Goal: Task Accomplishment & Management: Use online tool/utility

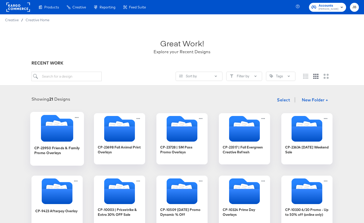
click at [61, 131] on icon "Folder" at bounding box center [57, 134] width 32 height 16
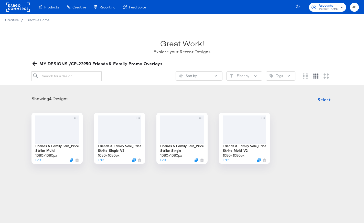
click at [339, 13] on div "Accounts Steve Madden JB" at bounding box center [331, 7] width 66 height 14
click at [337, 11] on span "Steve Madden" at bounding box center [329, 9] width 20 height 4
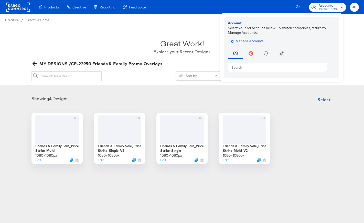
click at [246, 40] on span "Manage Accounts" at bounding box center [248, 41] width 32 height 6
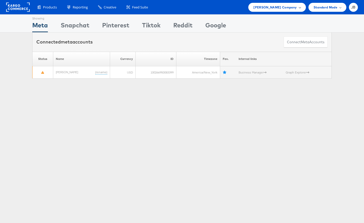
click at [289, 9] on span "Steve Madden Company" at bounding box center [275, 7] width 43 height 5
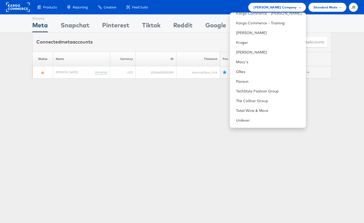
scroll to position [146, 0]
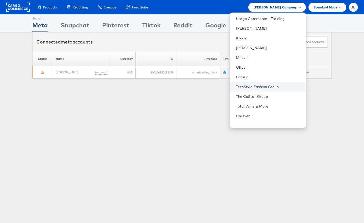
click at [261, 87] on link "TechStyle Fashion Group" at bounding box center [269, 86] width 66 height 5
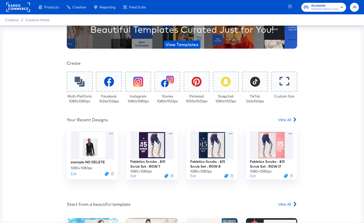
scroll to position [63, 0]
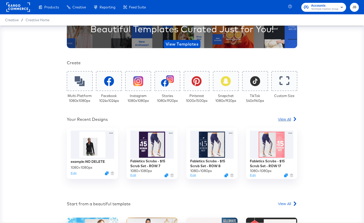
click at [282, 121] on span "View All" at bounding box center [284, 119] width 13 height 5
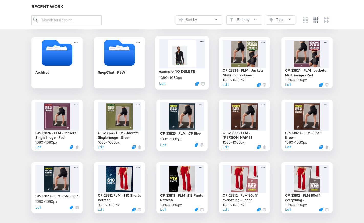
scroll to position [201, 0]
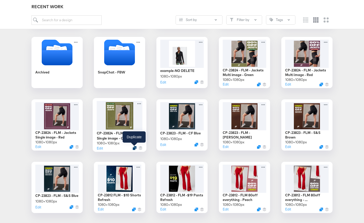
click at [135, 148] on icon "Duplicate" at bounding box center [135, 148] width 4 height 4
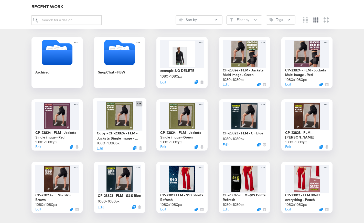
click at [138, 104] on icon at bounding box center [139, 103] width 6 height 5
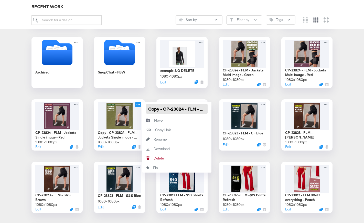
click at [159, 112] on input "Copy - CP-23824 - FLM - Jackets Single image - Green" at bounding box center [176, 109] width 61 height 10
paste input "P-23953 - FLW - Witchy Vibes - Meta 1/1"
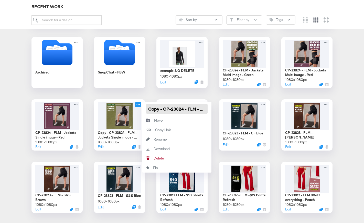
type input "CP-23953 - FLW - Witchy Vibes - Meta 1/1"
click at [140, 93] on div "CP-23893 | Fabletics Scrubs - Refurbish Past Overlay Fabletics Women - 80% Off …" at bounding box center [182, 94] width 354 height 364
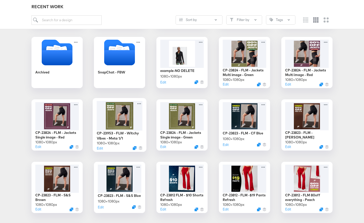
click at [128, 118] on div at bounding box center [120, 115] width 46 height 29
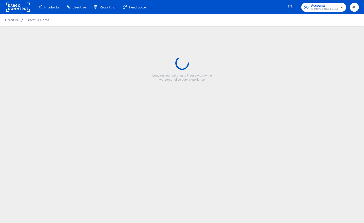
type input "CP-23953 - FLW - Witchy Vibes - Meta 1/1"
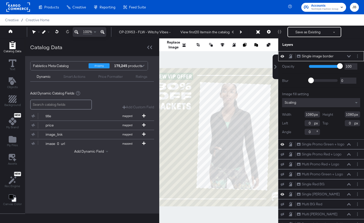
click at [283, 55] on icon at bounding box center [283, 56] width 4 height 4
click at [348, 54] on div "Single image border Single image border" at bounding box center [324, 56] width 54 height 5
click at [350, 54] on div "Single image border Single image border" at bounding box center [324, 56] width 54 height 5
click at [350, 55] on icon at bounding box center [349, 56] width 4 height 3
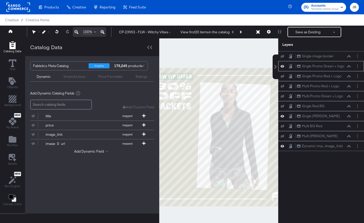
click at [283, 67] on icon at bounding box center [283, 66] width 4 height 4
click at [283, 75] on icon at bounding box center [283, 76] width 4 height 3
click at [282, 76] on icon at bounding box center [283, 76] width 4 height 4
click at [283, 114] on icon at bounding box center [283, 116] width 4 height 4
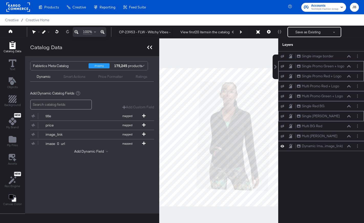
click at [151, 47] on icon at bounding box center [149, 48] width 5 height 4
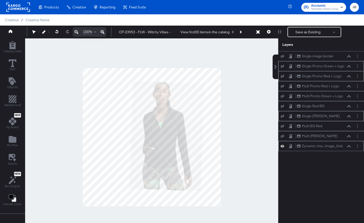
click at [349, 146] on icon at bounding box center [349, 146] width 4 height 2
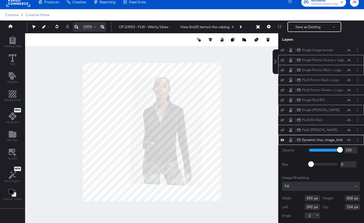
scroll to position [13, 0]
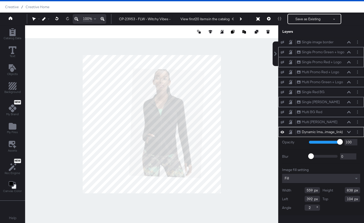
click at [312, 209] on input "2" at bounding box center [312, 208] width 15 height 6
type input "0"
type input "234"
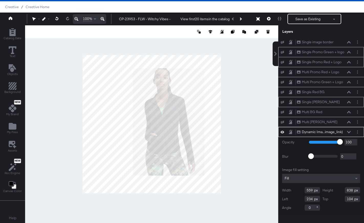
type input "121"
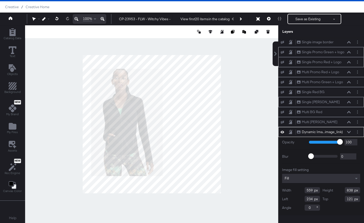
type input "66"
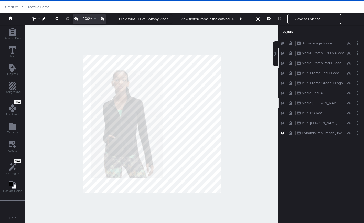
click at [250, 102] on div at bounding box center [151, 124] width 253 height 198
click at [332, 123] on div "Multi [PERSON_NAME] Multi [PERSON_NAME]" at bounding box center [324, 122] width 54 height 5
click at [330, 47] on div "Single image border Single image border" at bounding box center [322, 43] width 86 height 10
click at [349, 43] on icon at bounding box center [349, 43] width 4 height 2
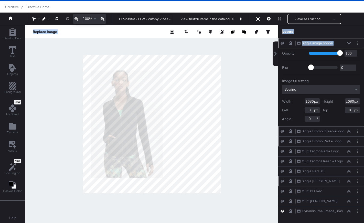
scroll to position [1, 0]
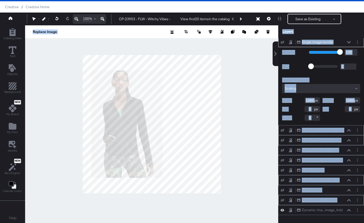
click at [343, 200] on div "Multi [PERSON_NAME] Multi [PERSON_NAME]" at bounding box center [324, 200] width 54 height 5
click at [350, 201] on icon at bounding box center [349, 200] width 4 height 3
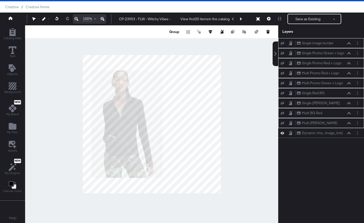
click at [337, 178] on div "Single image border Single image border Single Promo Green + logo Single Promo …" at bounding box center [322, 126] width 86 height 177
click at [338, 123] on div "Multi [PERSON_NAME] Multi [PERSON_NAME]" at bounding box center [324, 122] width 54 height 5
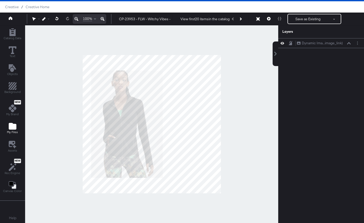
click at [11, 129] on icon "Add Files" at bounding box center [13, 126] width 8 height 7
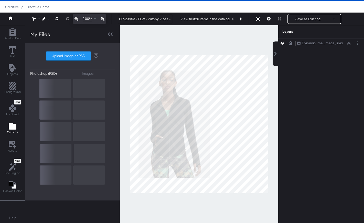
click at [58, 51] on div "Photoshop (PSD) Images Upload Image or PSD" at bounding box center [72, 121] width 85 height 147
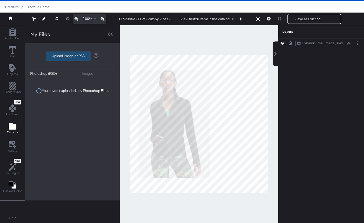
click at [60, 58] on label "Upload Image or PSD" at bounding box center [68, 56] width 44 height 9
click at [73, 56] on input "Upload Image or PSD" at bounding box center [73, 56] width 0 height 0
type input "C:\fakepath\bg for cs.png"
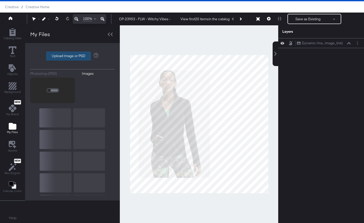
click at [76, 54] on label "Upload Image or PSD" at bounding box center [68, 56] width 44 height 9
click at [73, 56] on input "Upload Image or PSD" at bounding box center [73, 56] width 0 height 0
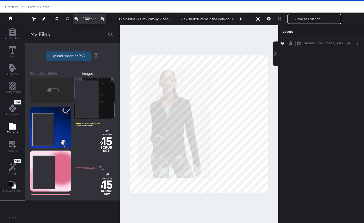
type input "C:\fakepath\2f24 5.png"
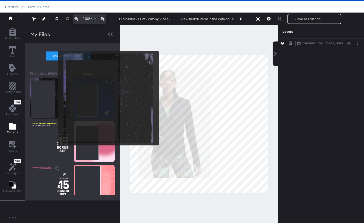
click at [55, 98] on img at bounding box center [50, 98] width 41 height 41
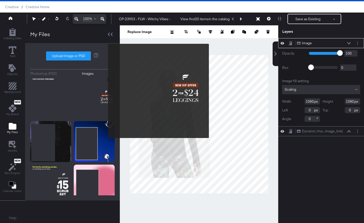
click at [105, 91] on img at bounding box center [94, 98] width 41 height 41
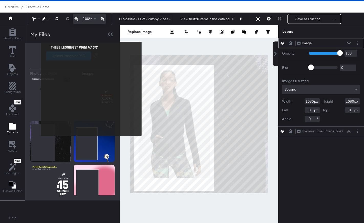
click at [41, 89] on img at bounding box center [50, 98] width 41 height 41
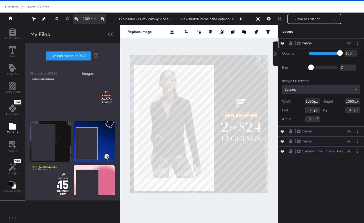
click at [349, 43] on icon at bounding box center [349, 43] width 4 height 2
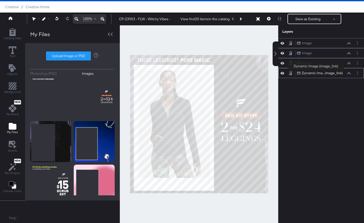
click at [316, 75] on div "Dynamic Ima...image_link)" at bounding box center [322, 73] width 41 height 5
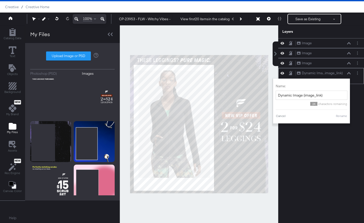
click at [350, 73] on icon at bounding box center [349, 73] width 4 height 2
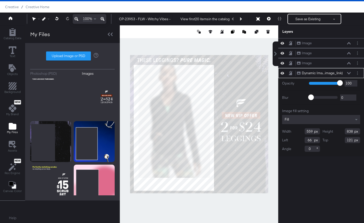
type input "887"
type input "72"
type input "634"
type input "24"
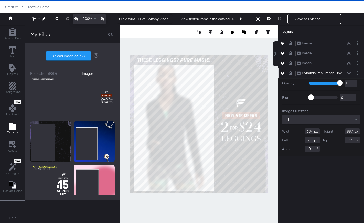
type input "990"
